Goal: Task Accomplishment & Management: Complete application form

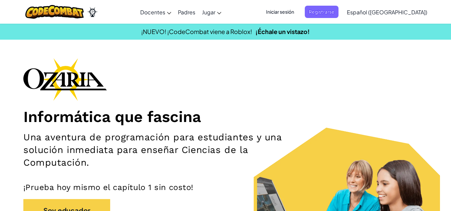
click at [353, 78] on div "Informática que fascina Una aventura de programación para estudiantes y una sol…" at bounding box center [225, 156] width 404 height 197
click at [287, 15] on font "Iniciar sesión" at bounding box center [280, 11] width 28 height 7
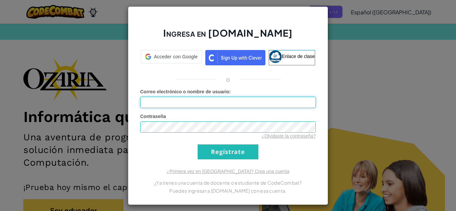
type input "[EMAIL_ADDRESS][DOMAIN_NAME]"
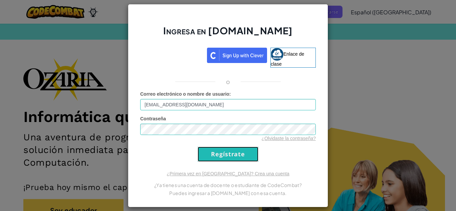
click at [218, 148] on input "Regístrate" at bounding box center [228, 154] width 61 height 15
click at [222, 146] on form "Correo electrónico o nombre de usuario : [EMAIL_ADDRESS][DOMAIN_NAME] Contraseñ…" at bounding box center [228, 126] width 176 height 71
click at [225, 151] on input "Regístrate" at bounding box center [228, 154] width 61 height 15
